Goal: Information Seeking & Learning: Learn about a topic

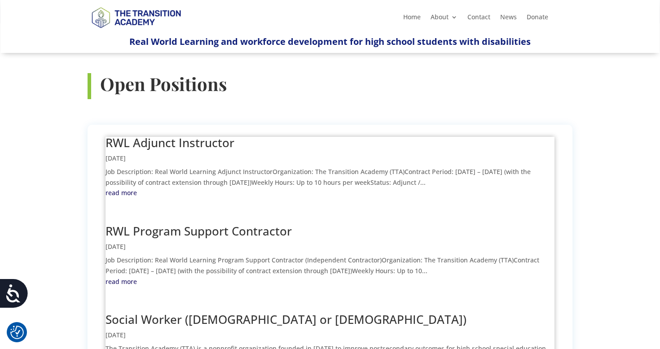
scroll to position [317, 0]
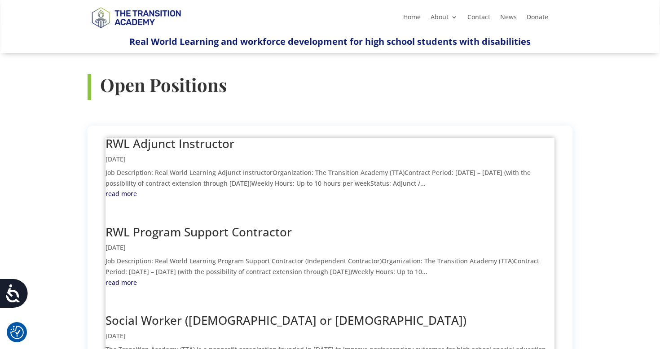
click at [189, 136] on link "RWL Adjunct Instructor" at bounding box center [169, 144] width 129 height 16
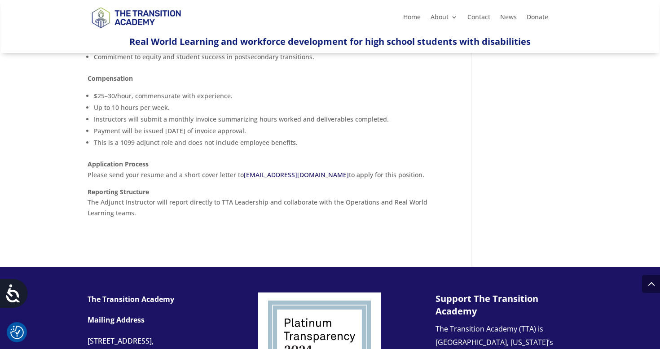
scroll to position [580, 0]
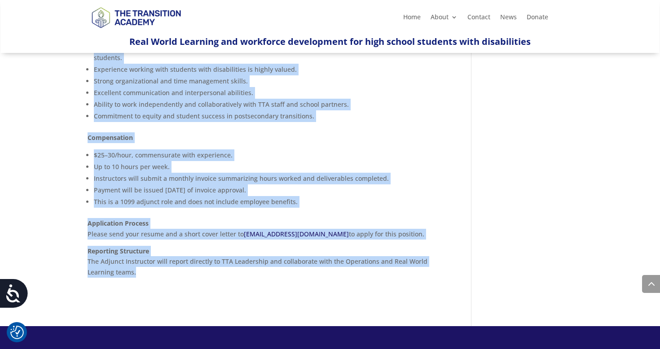
drag, startPoint x: 86, startPoint y: 149, endPoint x: 178, endPoint y: 264, distance: 147.5
copy div "Job Description: Real World Learning Adjunct Instructor Organization: The Trans…"
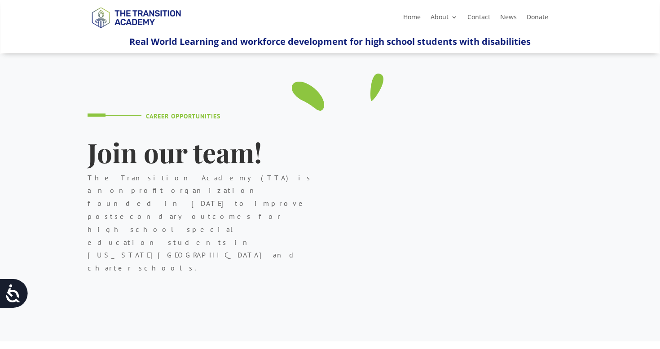
scroll to position [317, 0]
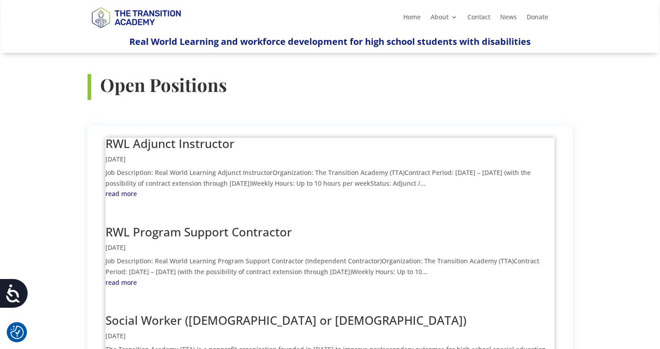
click at [150, 224] on link "RWL Program Support Contractor" at bounding box center [198, 232] width 186 height 16
click at [160, 224] on link "RWL Program Support Contractor" at bounding box center [198, 232] width 186 height 16
click at [224, 224] on link "RWL Program Support Contractor" at bounding box center [198, 232] width 186 height 16
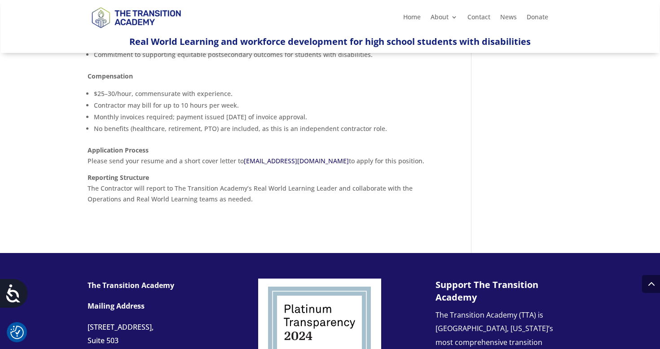
scroll to position [688, 0]
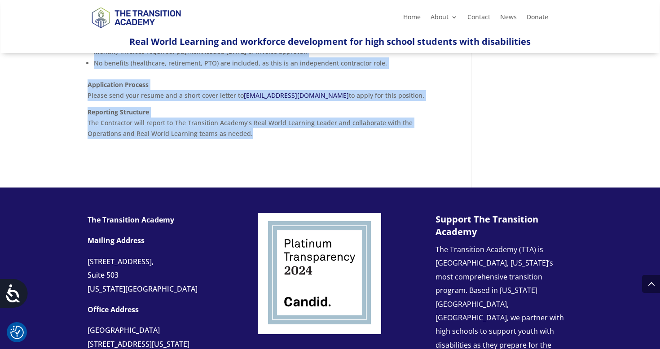
drag, startPoint x: 82, startPoint y: 176, endPoint x: 235, endPoint y: 130, distance: 159.8
copy div "Job Description: Real World Learning Program Support Contractor (Independent Co…"
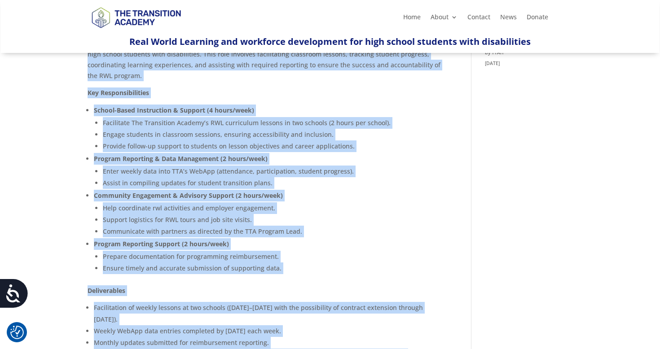
scroll to position [198, 0]
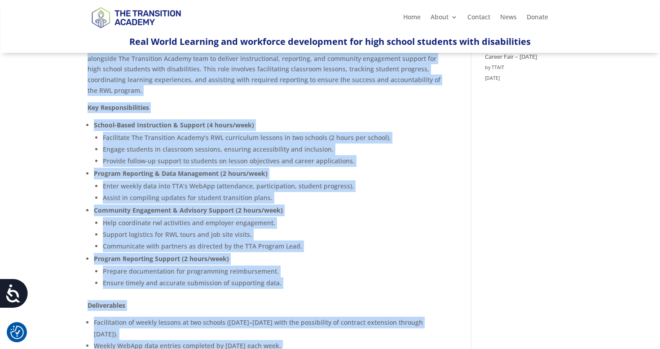
click at [352, 189] on li "Enter weekly data into TTA’s WebApp (attendance, participation, student progres…" at bounding box center [274, 186] width 342 height 12
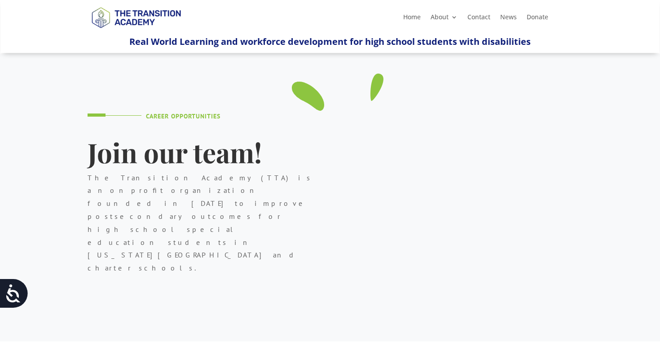
scroll to position [317, 0]
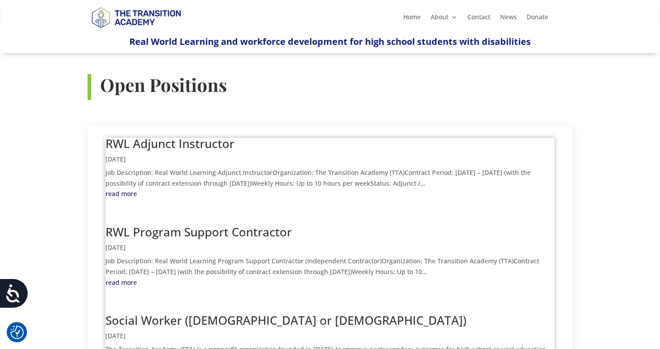
click at [169, 312] on link "Social Worker ([DEMOGRAPHIC_DATA] or [DEMOGRAPHIC_DATA])" at bounding box center [285, 320] width 361 height 16
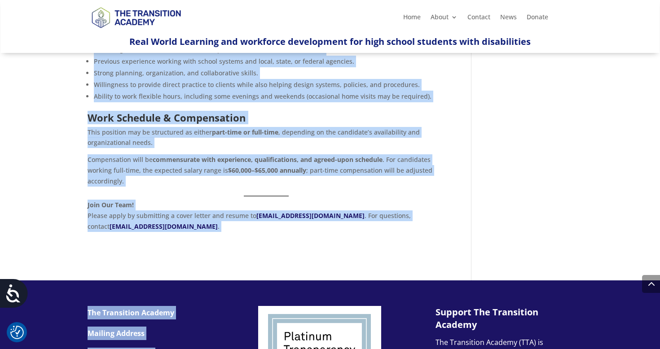
scroll to position [645, 0]
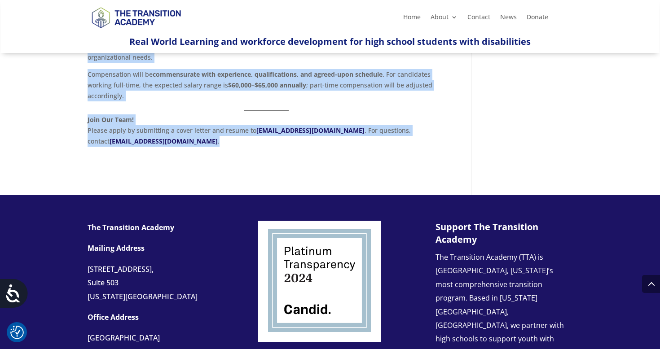
drag, startPoint x: 87, startPoint y: 166, endPoint x: 251, endPoint y: 136, distance: 166.6
copy div "The Transition Academy (TTA) is a nonprofit organization founded in [DATE] to i…"
